Goal: Check status: Check status

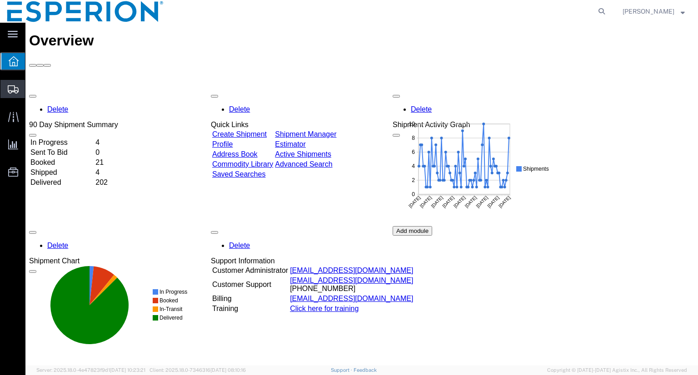
click at [0, 0] on span "Shipment Manager" at bounding box center [0, 0] width 0 height 0
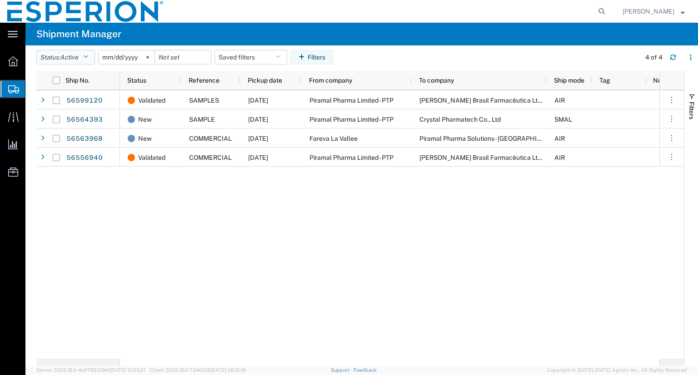
click at [88, 57] on icon "button" at bounding box center [85, 57] width 5 height 6
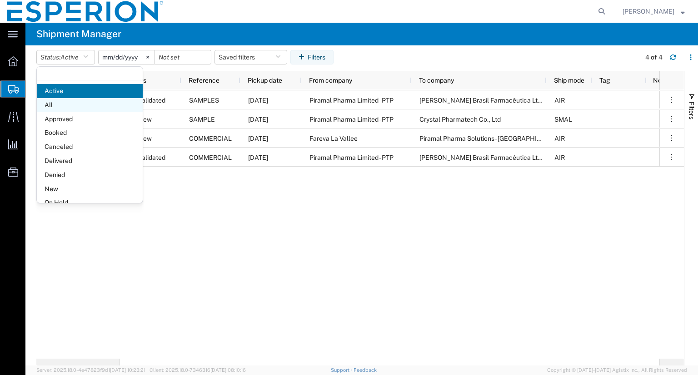
click at [57, 102] on span "All" at bounding box center [90, 105] width 106 height 14
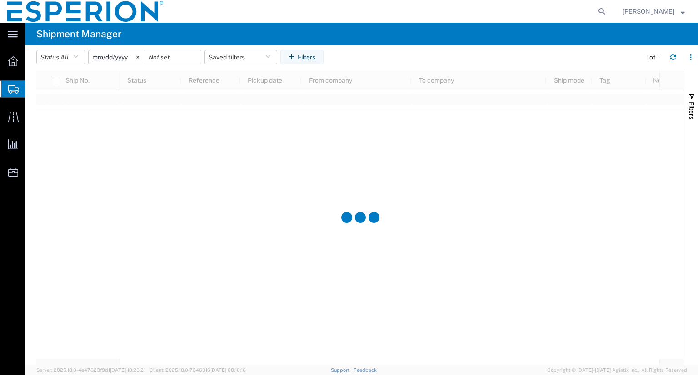
click at [112, 59] on input "[DATE]" at bounding box center [117, 57] width 56 height 14
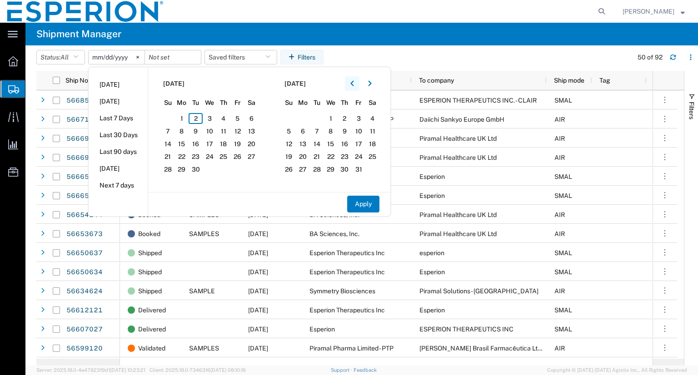
click at [353, 82] on button "button" at bounding box center [352, 83] width 15 height 15
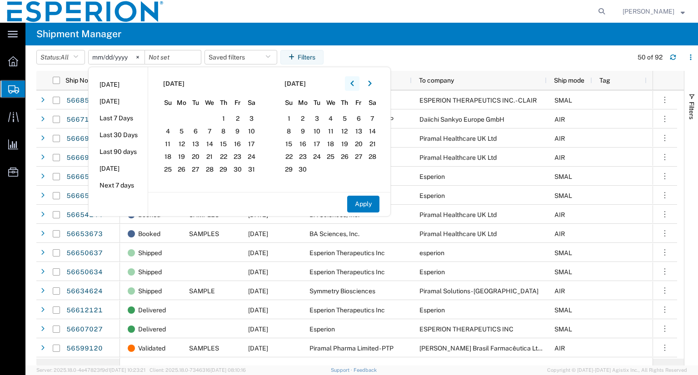
click at [353, 82] on button "button" at bounding box center [352, 83] width 15 height 15
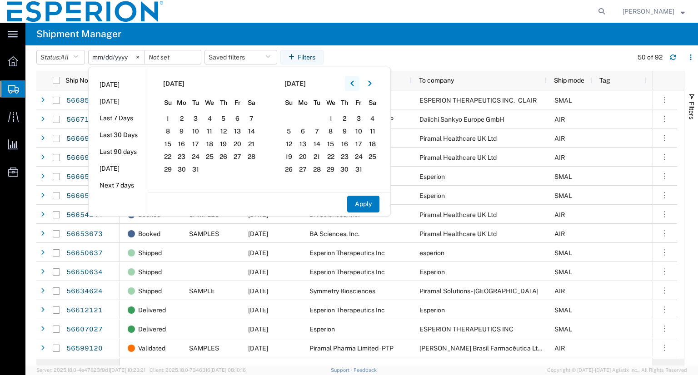
click at [353, 82] on button "button" at bounding box center [352, 83] width 15 height 15
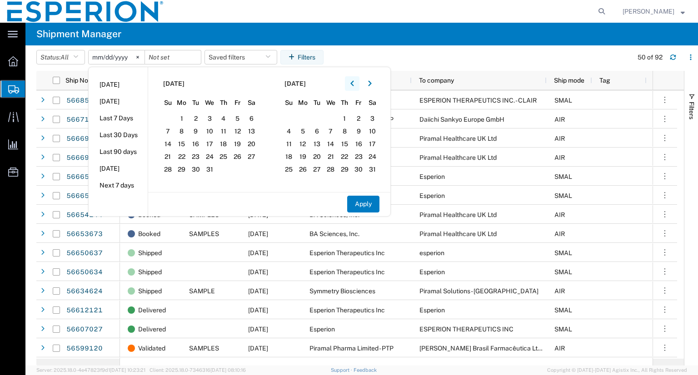
click at [353, 82] on button "button" at bounding box center [352, 83] width 15 height 15
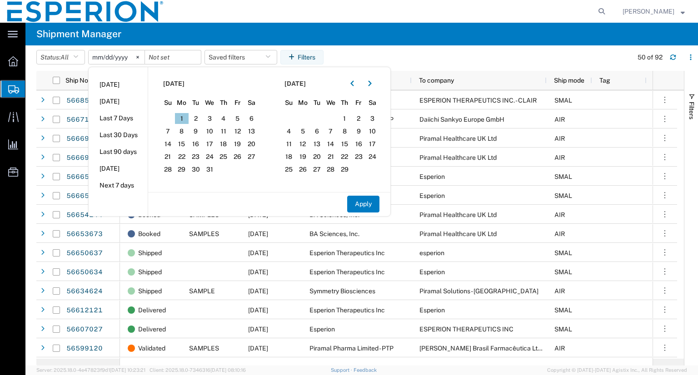
click at [182, 120] on span "1" at bounding box center [182, 118] width 14 height 11
click at [372, 85] on icon "button" at bounding box center [370, 83] width 4 height 6
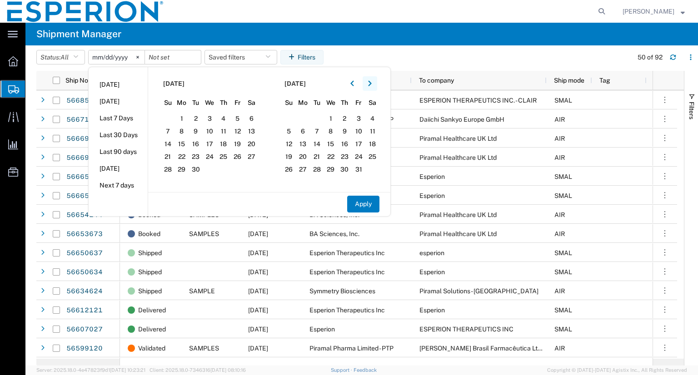
click at [372, 85] on icon "button" at bounding box center [370, 83] width 4 height 6
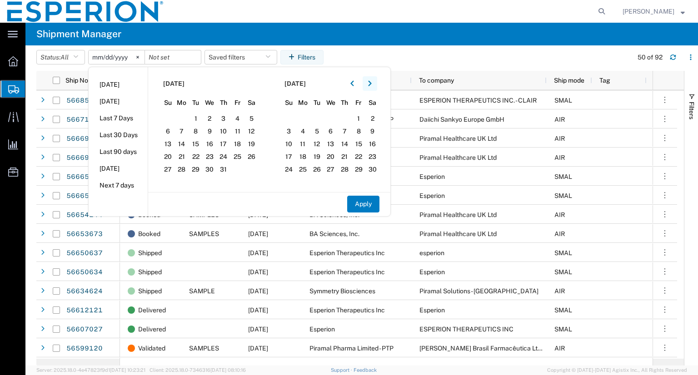
click at [372, 85] on icon "button" at bounding box center [370, 83] width 4 height 6
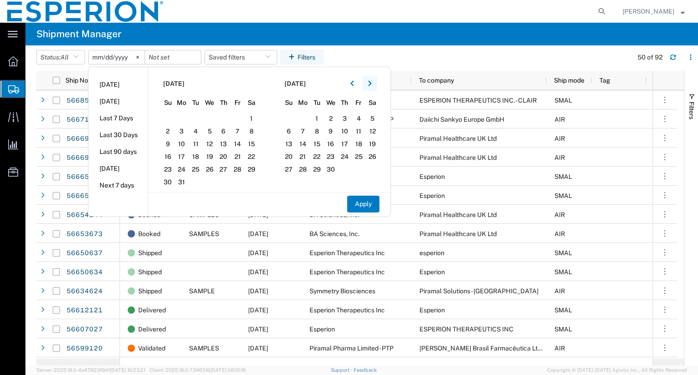
click at [372, 85] on icon "button" at bounding box center [370, 83] width 4 height 6
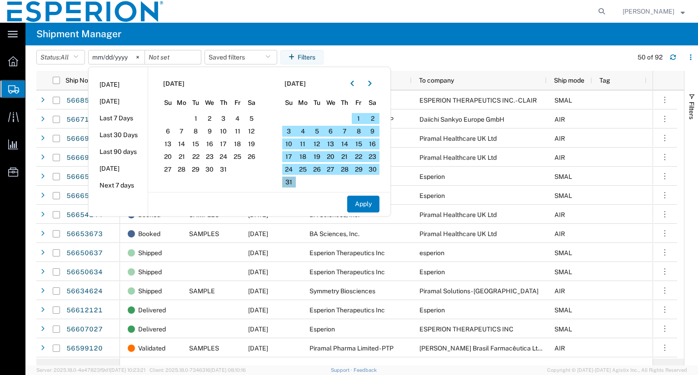
click at [295, 181] on span "31" at bounding box center [289, 182] width 14 height 11
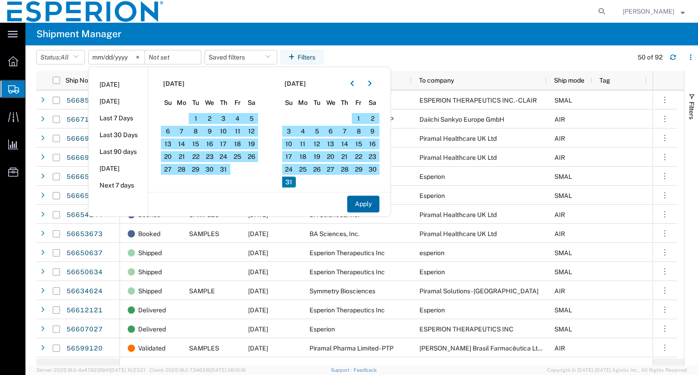
click at [353, 204] on button "Apply" at bounding box center [363, 204] width 32 height 17
type input "[DATE]"
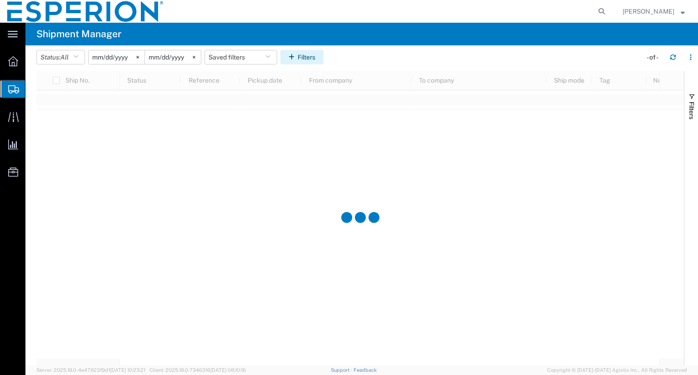
click at [309, 57] on button "Filters" at bounding box center [301, 57] width 43 height 15
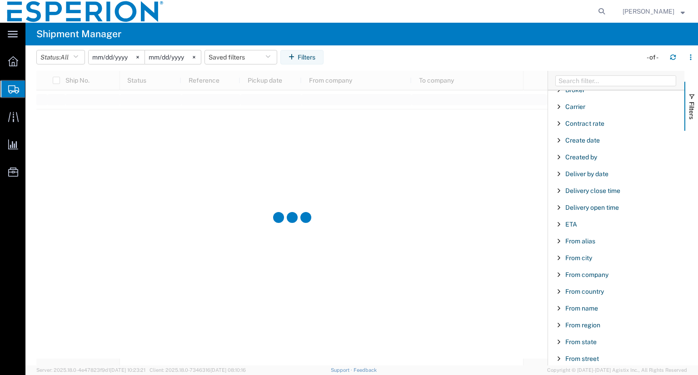
scroll to position [130, 0]
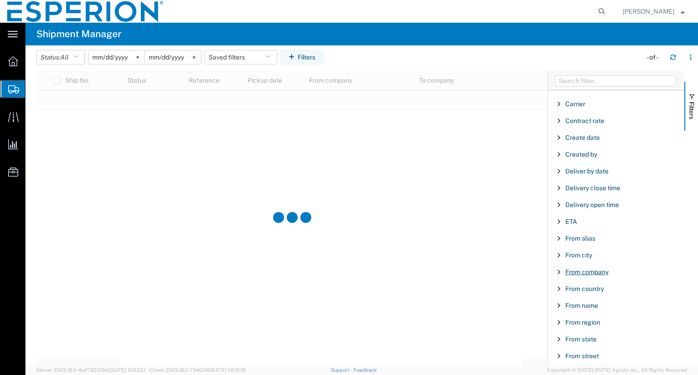
click at [591, 272] on span "From company" at bounding box center [586, 272] width 43 height 7
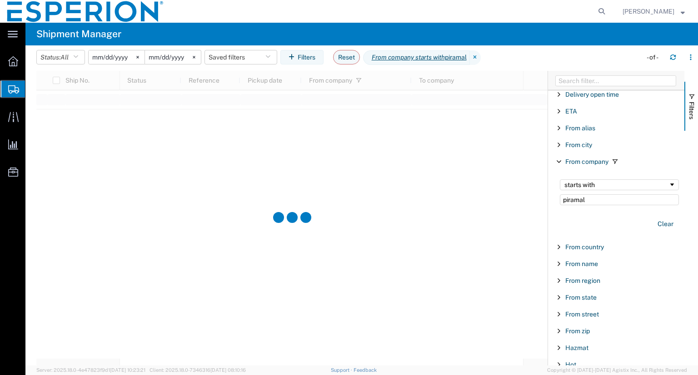
scroll to position [246, 0]
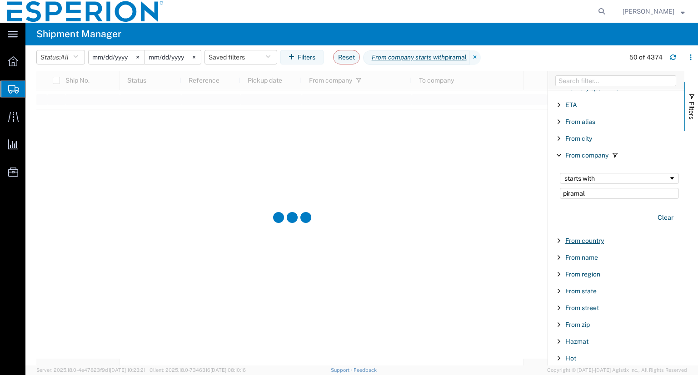
type input "piramal"
click at [588, 240] on span "From country" at bounding box center [584, 240] width 39 height 7
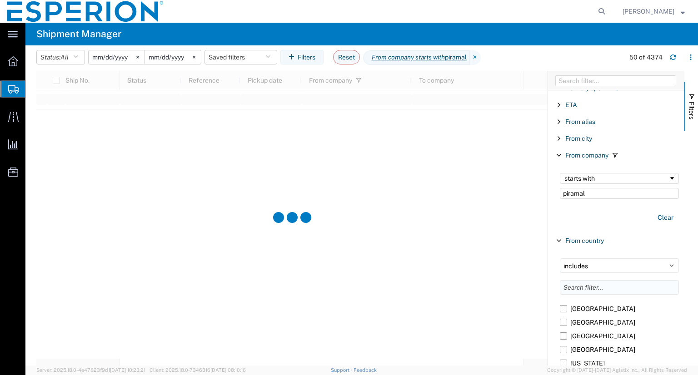
click at [597, 287] on input "Filter List 66 Filters" at bounding box center [619, 287] width 119 height 15
type input "india"
click at [563, 322] on label "[GEOGRAPHIC_DATA]" at bounding box center [619, 323] width 119 height 14
click at [0, 0] on input "[GEOGRAPHIC_DATA]" at bounding box center [0, 0] width 0 height 0
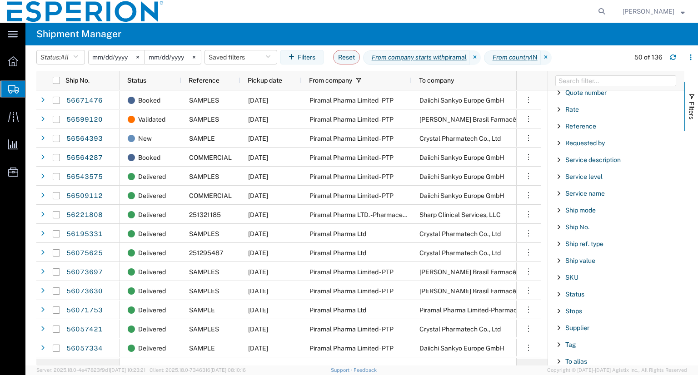
scroll to position [939, 0]
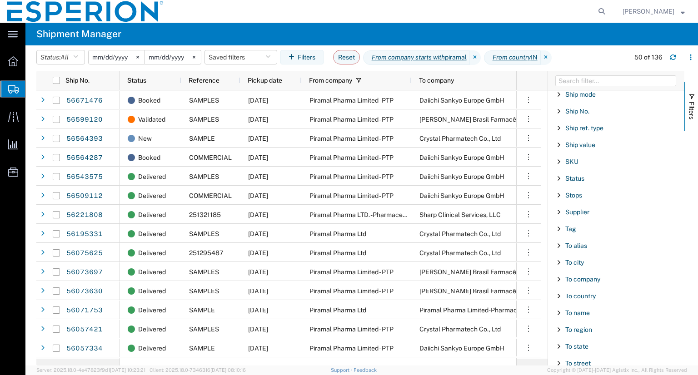
click at [583, 293] on span "To country" at bounding box center [580, 296] width 30 height 7
click at [575, 339] on input "Filter List 66 Filters" at bounding box center [619, 343] width 119 height 15
drag, startPoint x: 623, startPoint y: 335, endPoint x: 545, endPoint y: 335, distance: 77.7
click at [545, 335] on div "Ship No. Status Reference Pickup date From company To company Ship mode Tag 566…" at bounding box center [367, 218] width 662 height 295
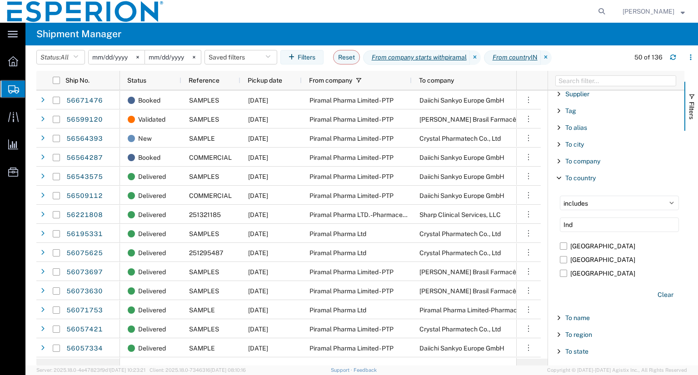
scroll to position [1061, 0]
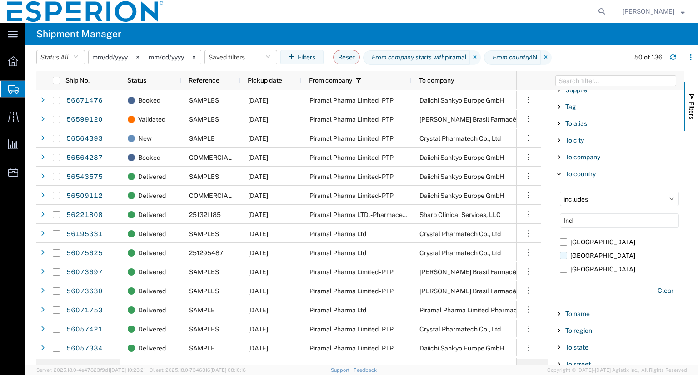
type input "Ind"
click at [562, 249] on label "[GEOGRAPHIC_DATA]" at bounding box center [619, 256] width 119 height 14
click at [0, 0] on input "[GEOGRAPHIC_DATA]" at bounding box center [0, 0] width 0 height 0
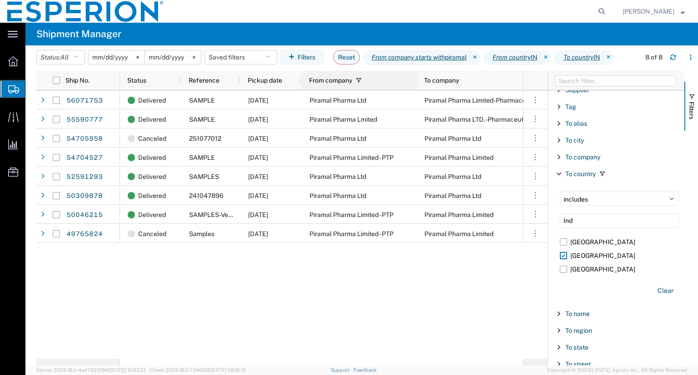
drag, startPoint x: 410, startPoint y: 78, endPoint x: 415, endPoint y: 89, distance: 12.0
click at [415, 89] on div at bounding box center [416, 80] width 4 height 19
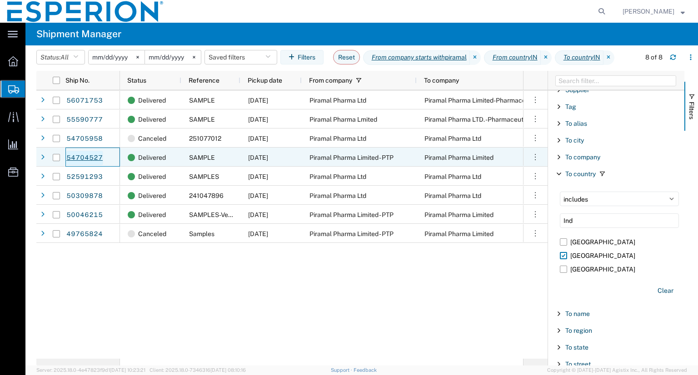
click at [88, 154] on link "54704527" at bounding box center [84, 158] width 37 height 15
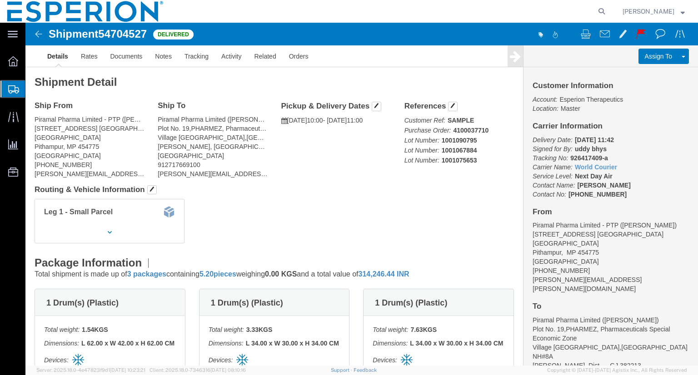
click img
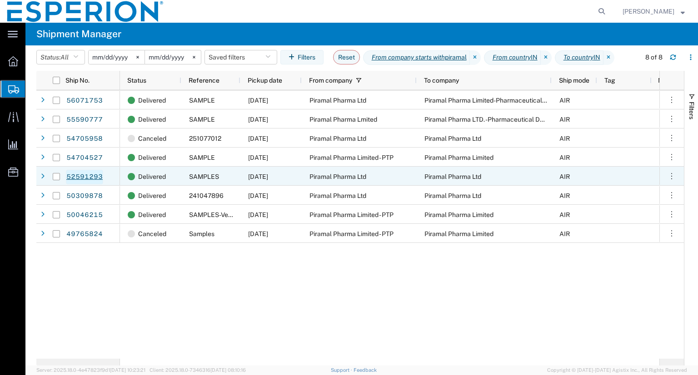
click at [96, 177] on link "52591293" at bounding box center [84, 177] width 37 height 15
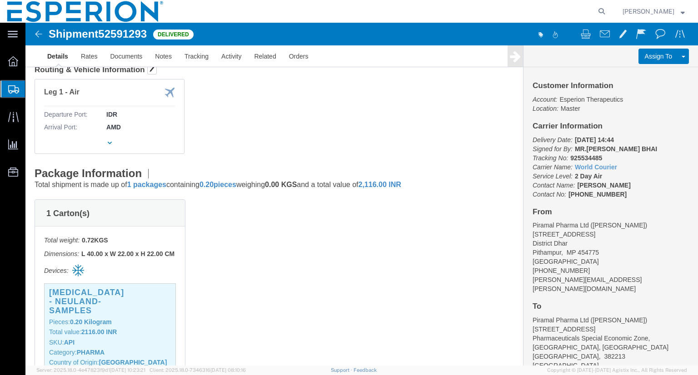
scroll to position [111, 0]
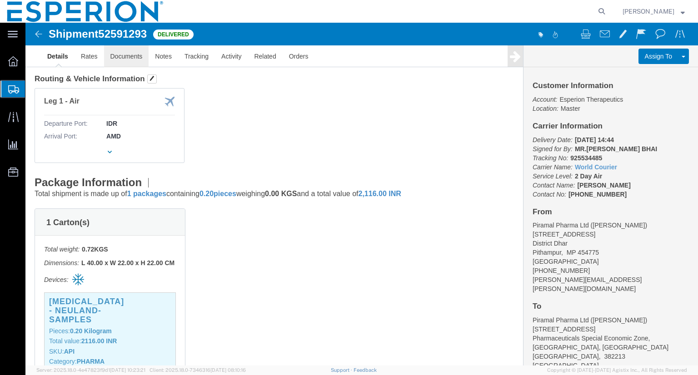
click link "Documents"
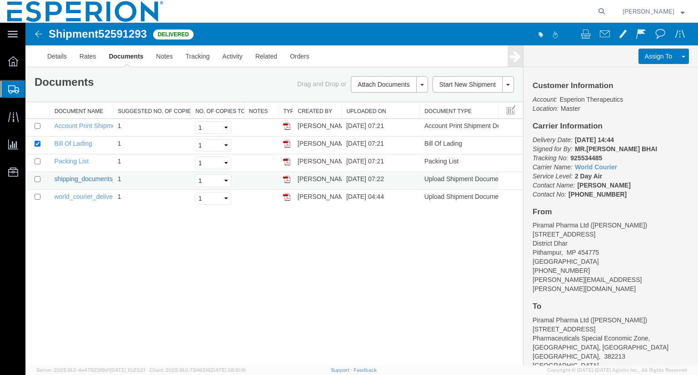
click at [81, 175] on link "shipping_documents_for_[MEDICAL_DATA]_api_sample_.pdf" at bounding box center [142, 178] width 174 height 7
drag, startPoint x: 603, startPoint y: 157, endPoint x: 570, endPoint y: 155, distance: 33.7
click at [570, 155] on p "Delivery Date: [DATE] 14:44 Signed for By: MR.[PERSON_NAME] BHAI Tracking No: 9…" at bounding box center [611, 167] width 156 height 64
copy b "925534485"
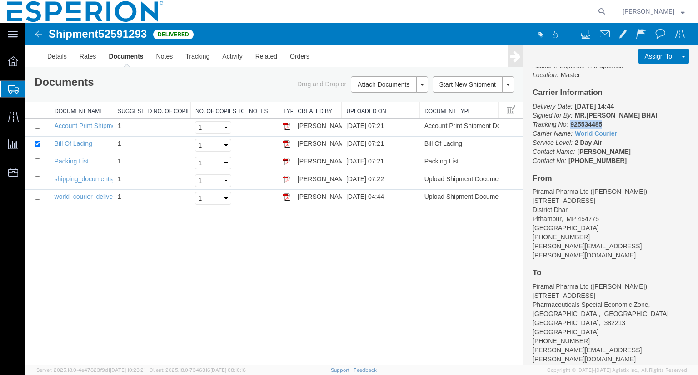
scroll to position [35, 0]
